Goal: Task Accomplishment & Management: Use online tool/utility

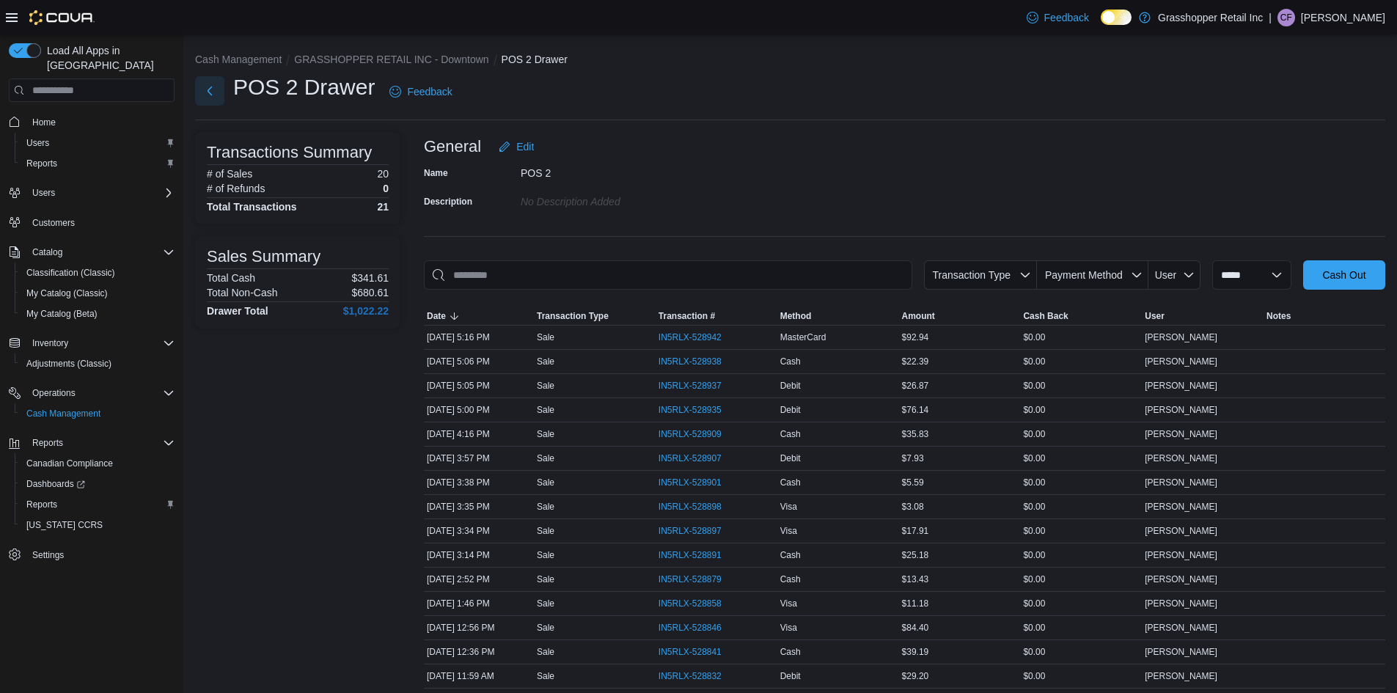
click at [213, 89] on button "Next" at bounding box center [209, 90] width 29 height 29
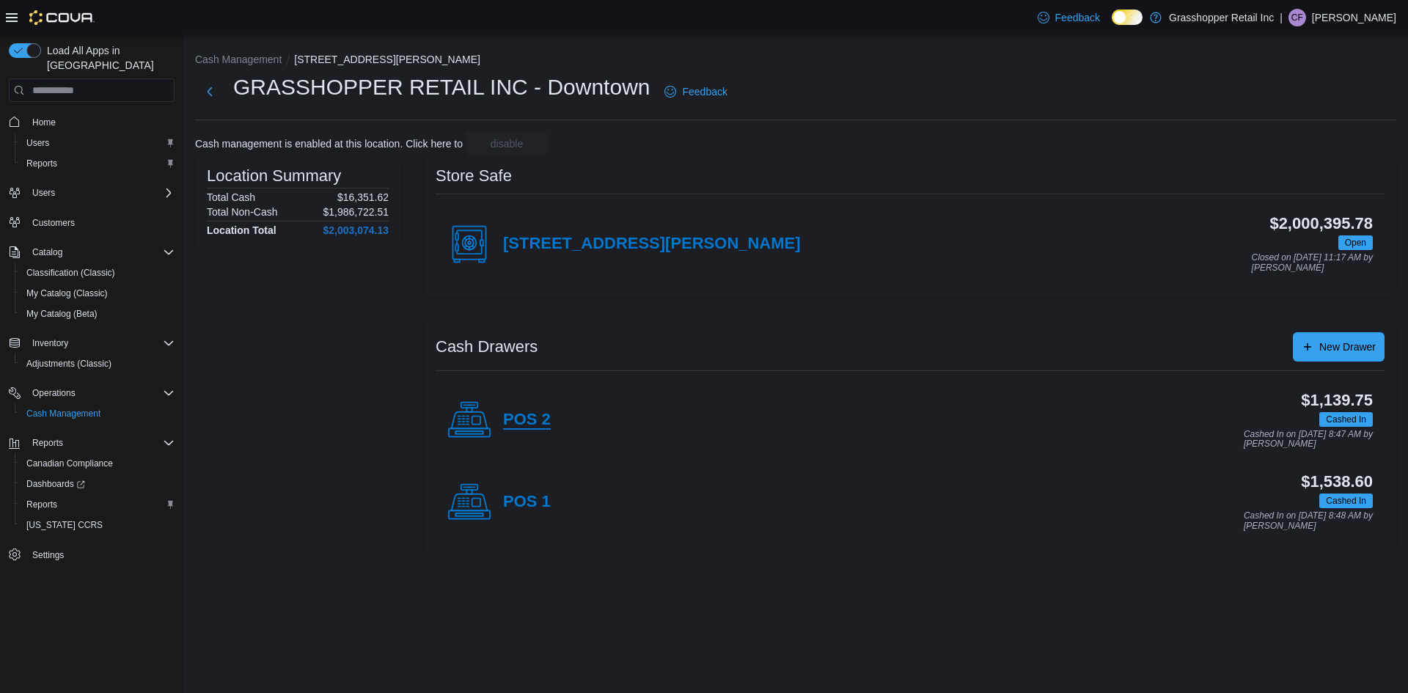
click at [530, 418] on h4 "POS 2" at bounding box center [527, 420] width 48 height 19
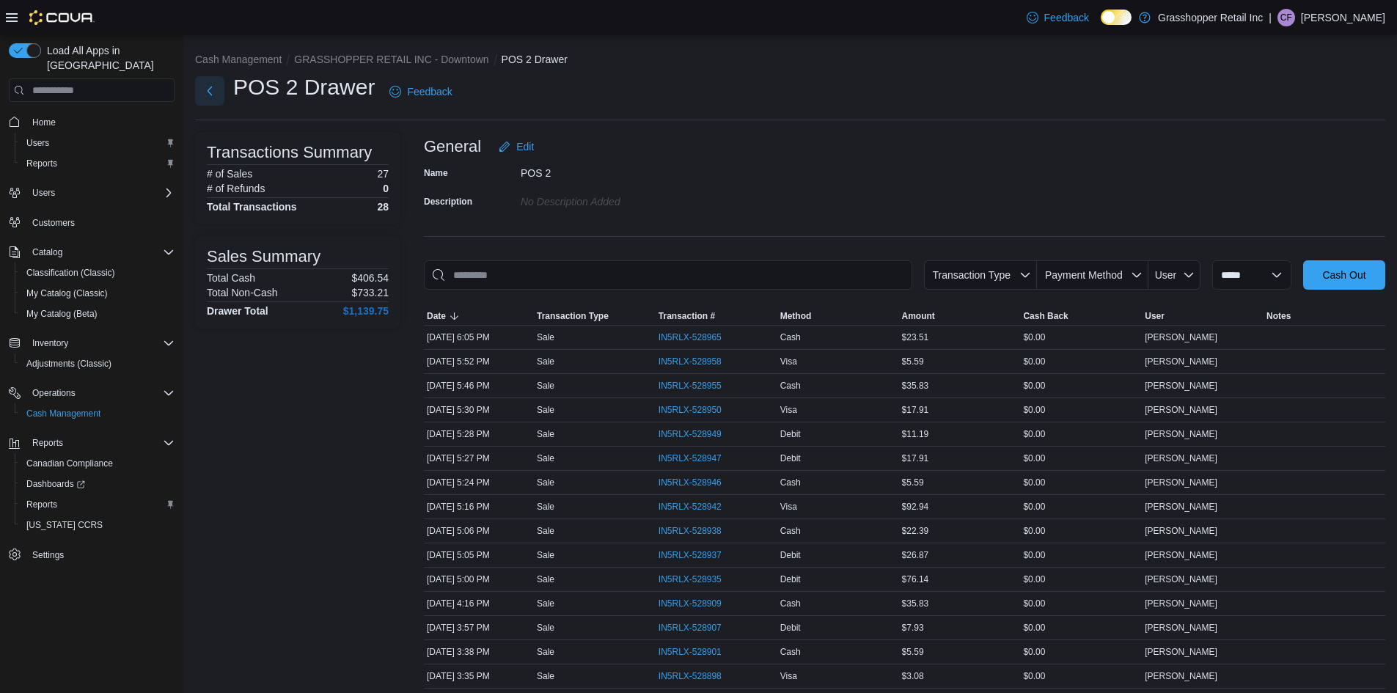
click at [219, 79] on button "Next" at bounding box center [209, 90] width 29 height 29
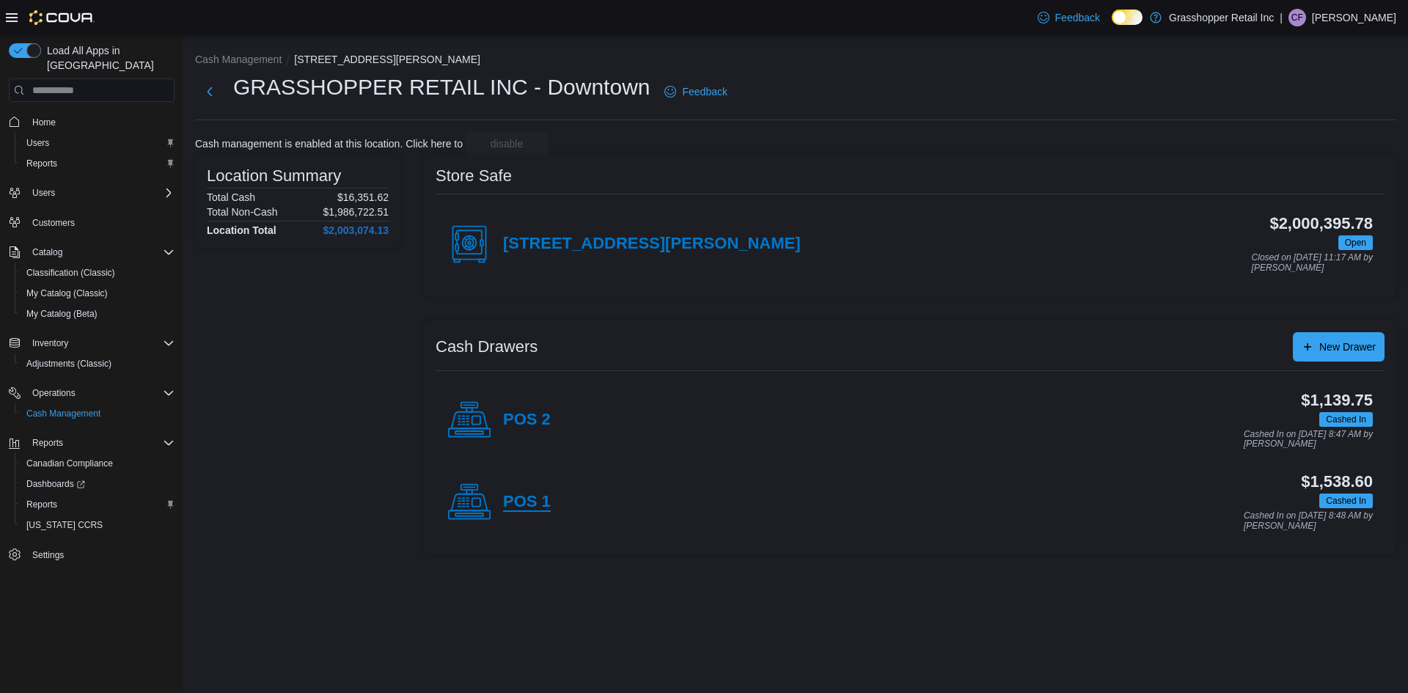
click at [541, 499] on h4 "POS 1" at bounding box center [527, 502] width 48 height 19
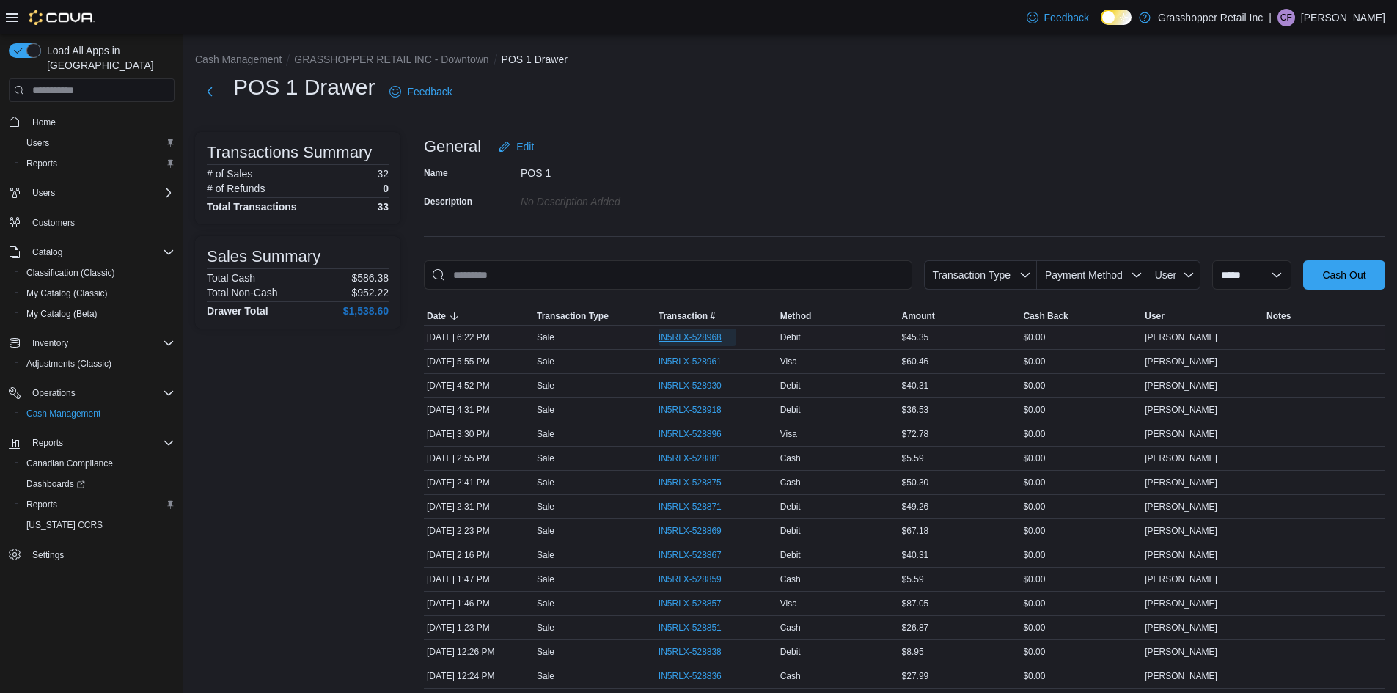
click at [717, 338] on span "IN5RLX-528968" at bounding box center [690, 338] width 63 height 12
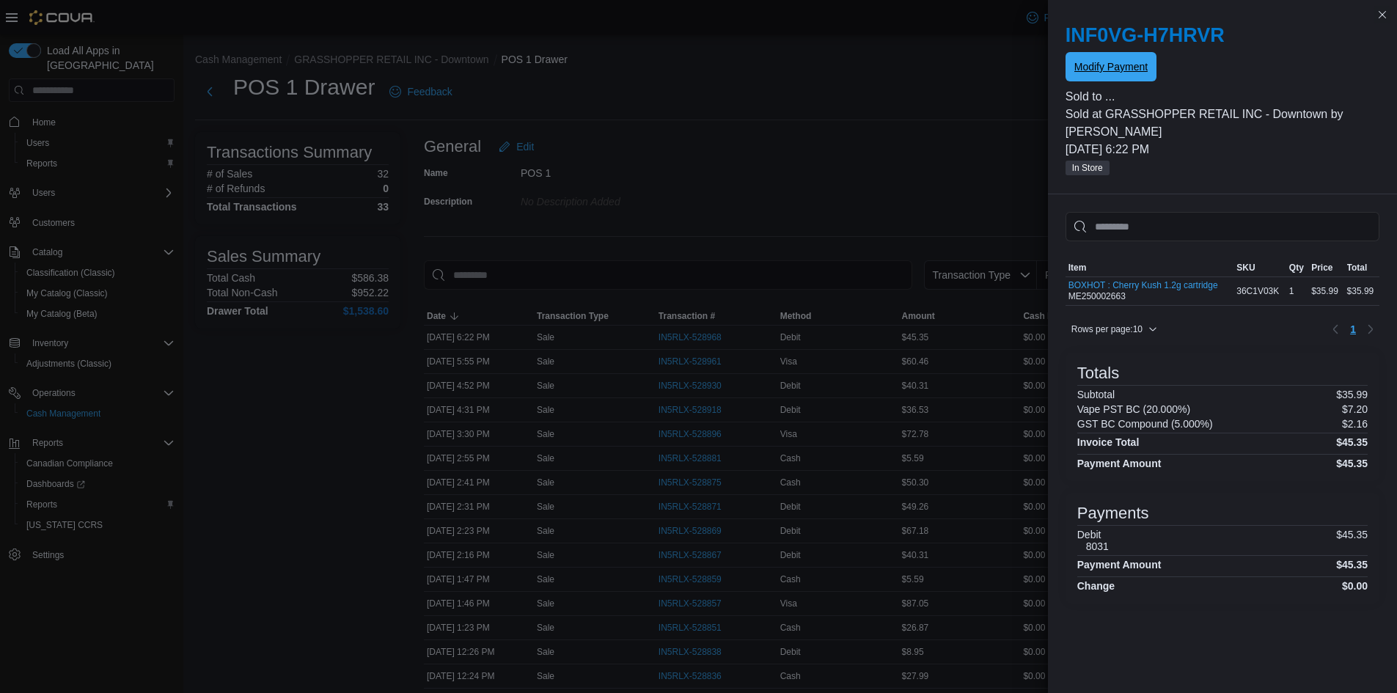
click at [1075, 81] on span "Modify Payment" at bounding box center [1111, 66] width 73 height 29
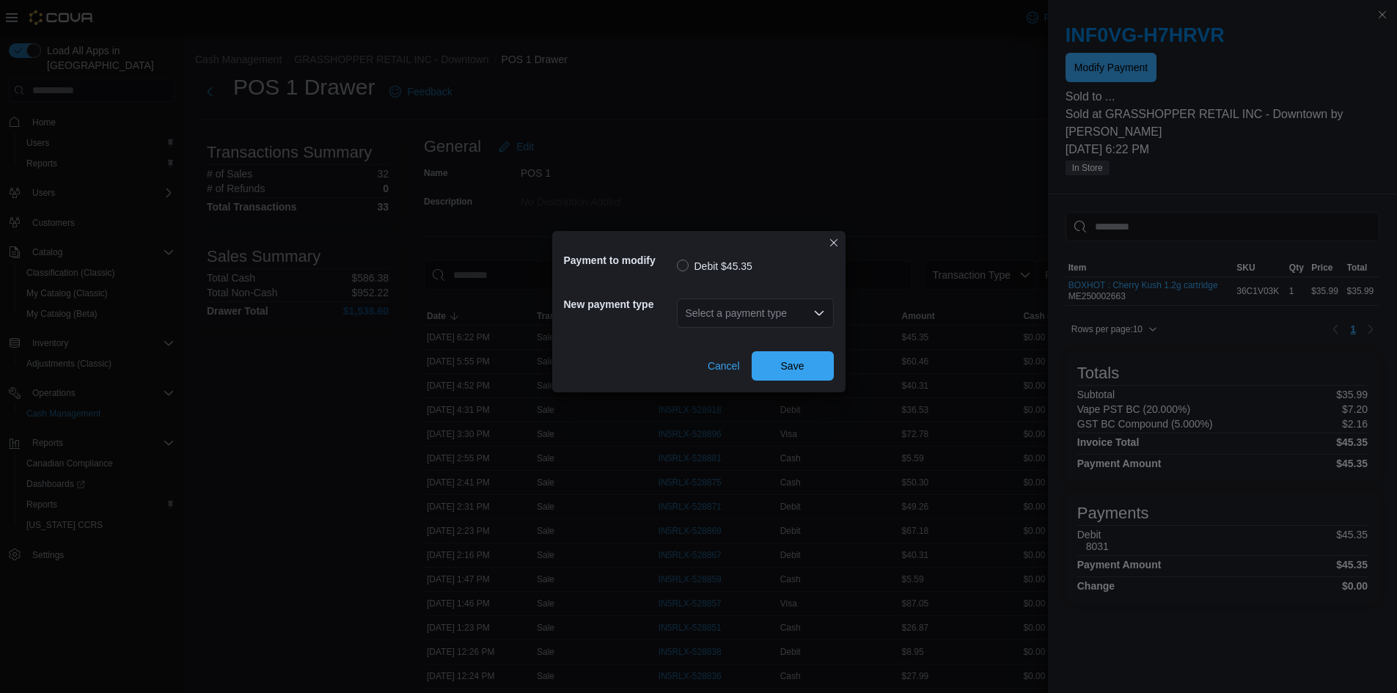
click at [811, 303] on div "Select a payment type" at bounding box center [755, 313] width 157 height 29
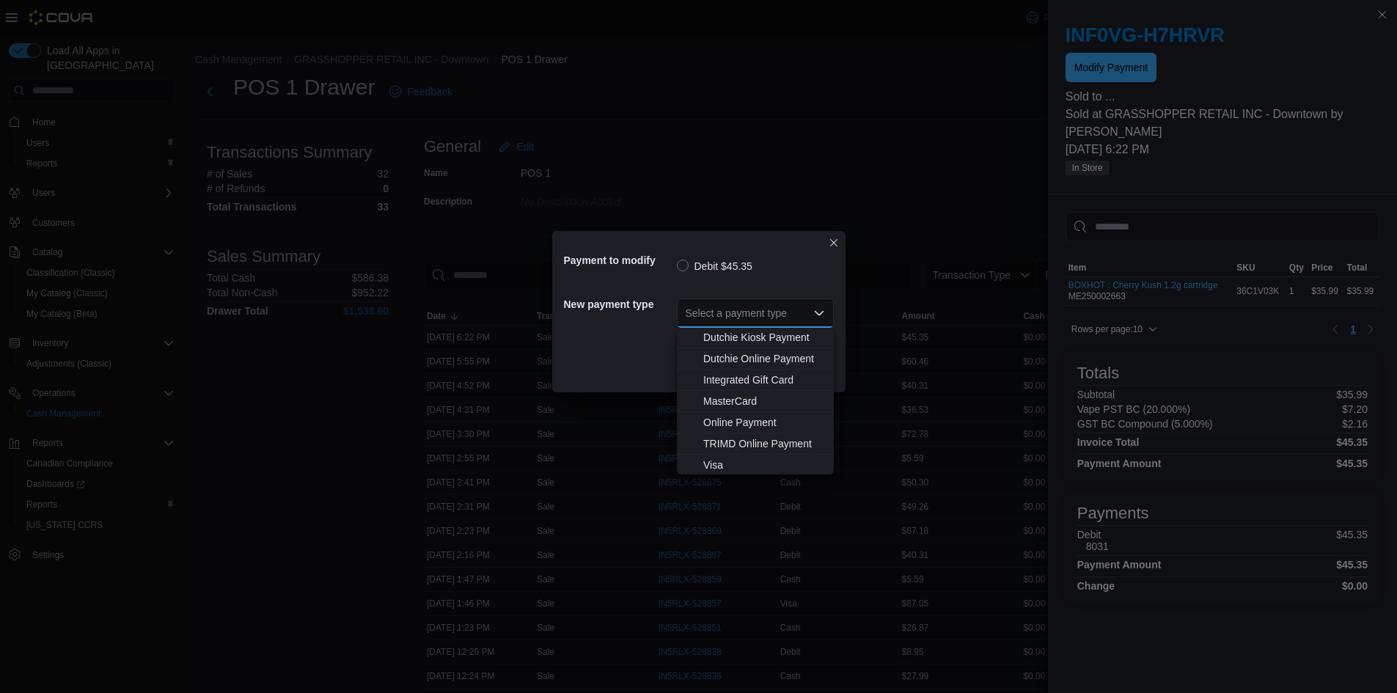
scroll to position [109, 0]
click at [744, 395] on span "MasterCard" at bounding box center [764, 399] width 122 height 15
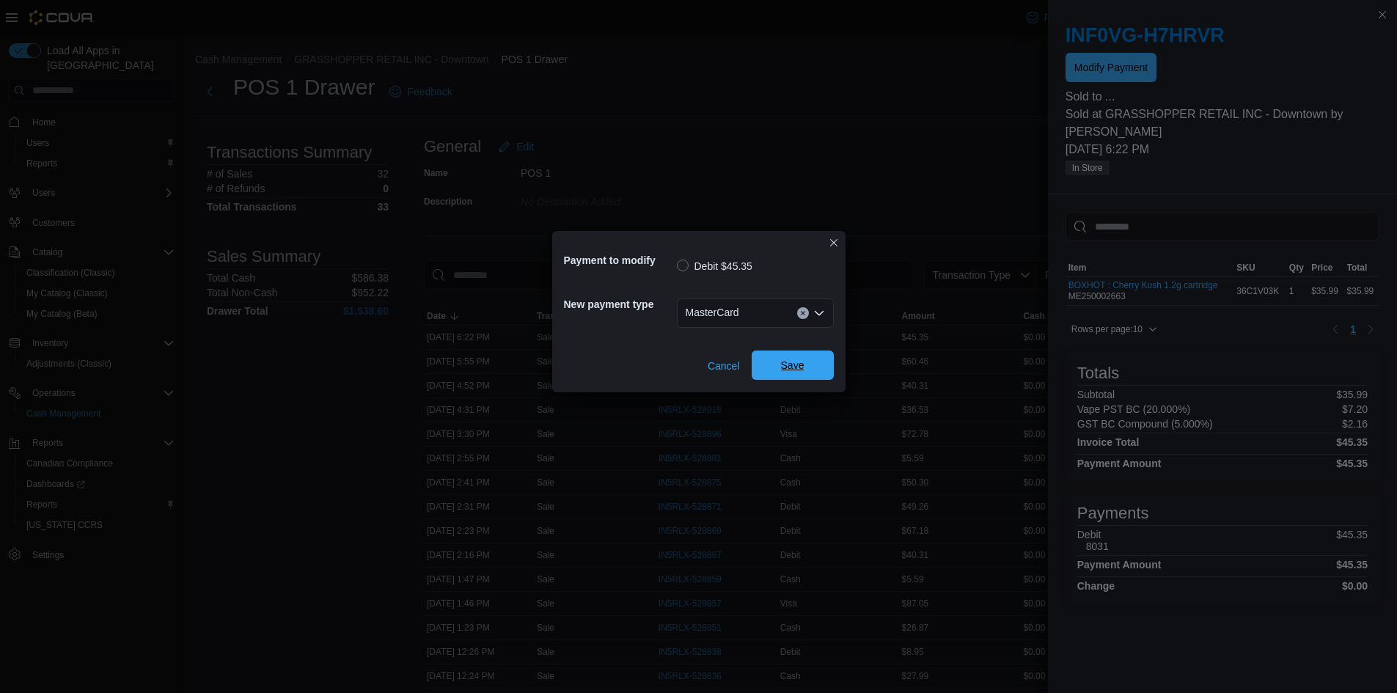
click at [787, 358] on span "Save" at bounding box center [793, 365] width 65 height 29
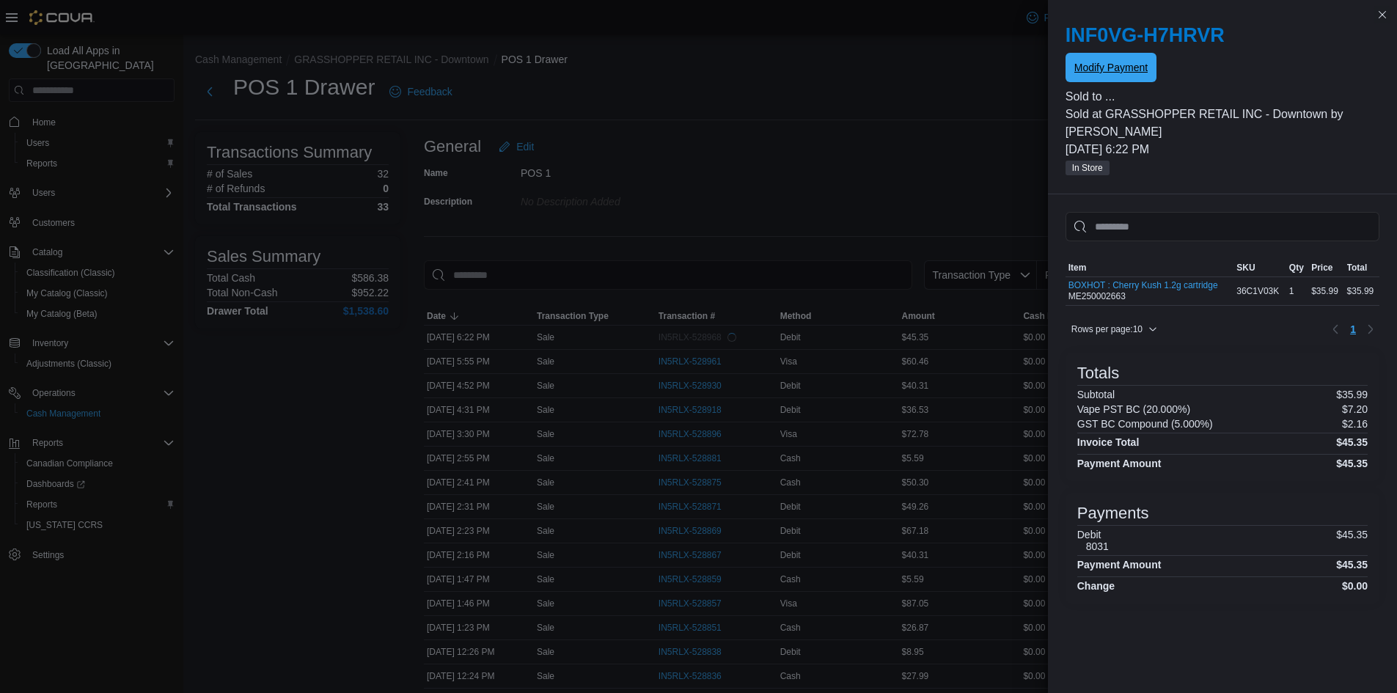
scroll to position [0, 0]
